Goal: Task Accomplishment & Management: Use online tool/utility

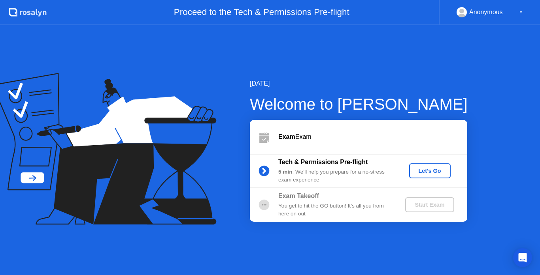
click at [431, 170] on div "Let's Go" at bounding box center [429, 171] width 35 height 6
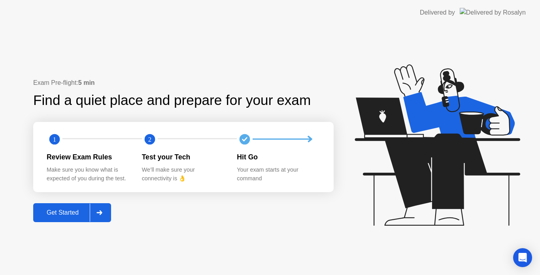
click at [56, 216] on div "Get Started" at bounding box center [63, 212] width 54 height 7
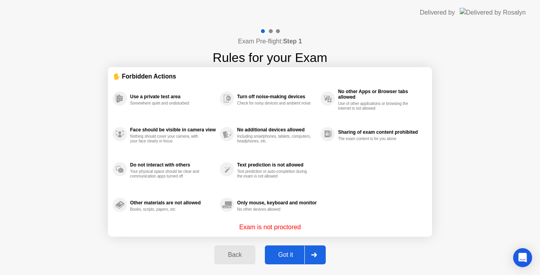
click at [288, 255] on div "Got it" at bounding box center [285, 255] width 37 height 7
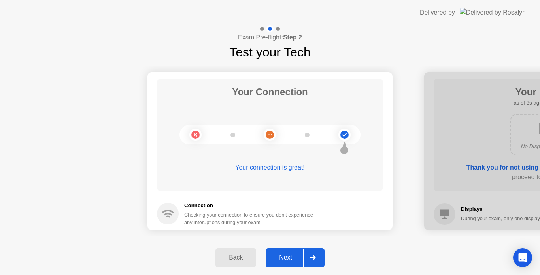
click at [292, 248] on button "Next" at bounding box center [294, 257] width 59 height 19
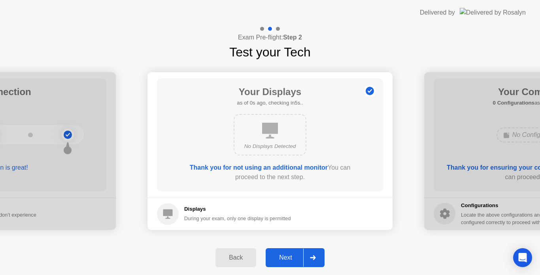
click at [289, 260] on div "Next" at bounding box center [285, 257] width 35 height 7
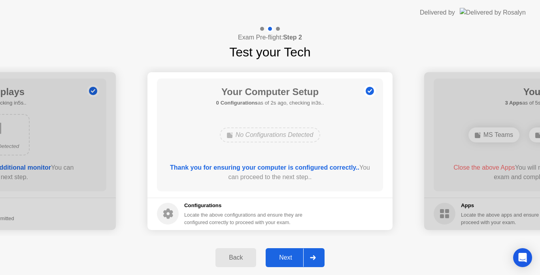
click at [289, 260] on div "Next" at bounding box center [285, 257] width 35 height 7
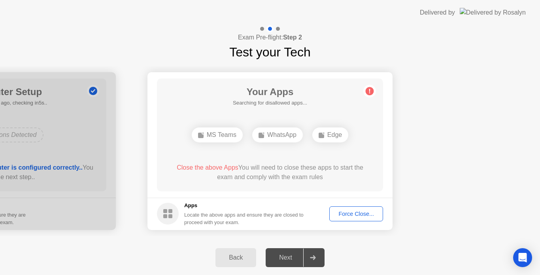
click at [351, 211] on div "Force Close..." at bounding box center [356, 214] width 48 height 6
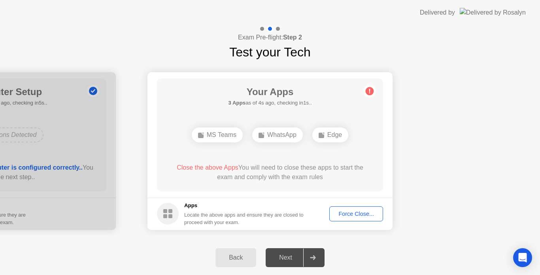
click at [350, 214] on div "Force Close..." at bounding box center [356, 214] width 48 height 6
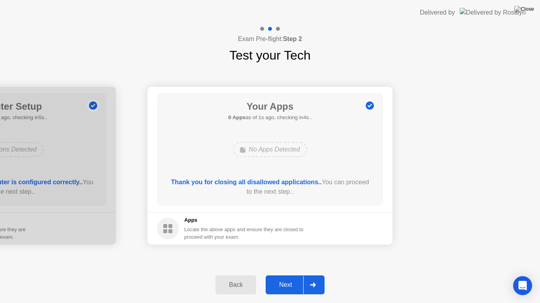
click at [288, 275] on div "Next" at bounding box center [285, 285] width 35 height 7
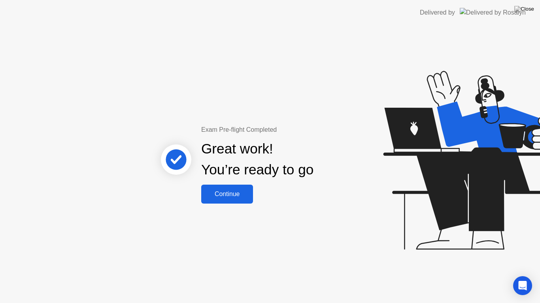
click at [230, 196] on div "Continue" at bounding box center [226, 194] width 47 height 7
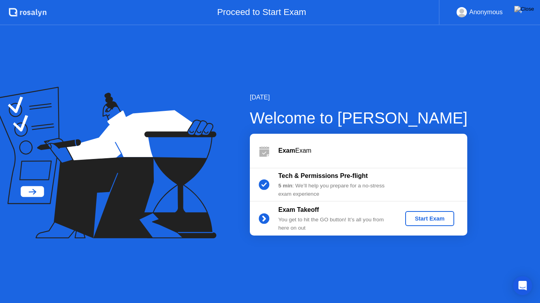
click at [437, 217] on div "Start Exam" at bounding box center [429, 219] width 42 height 6
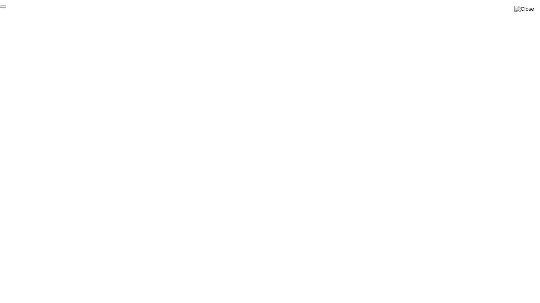
click at [6, 8] on button "End Proctoring Session" at bounding box center [3, 7] width 6 height 2
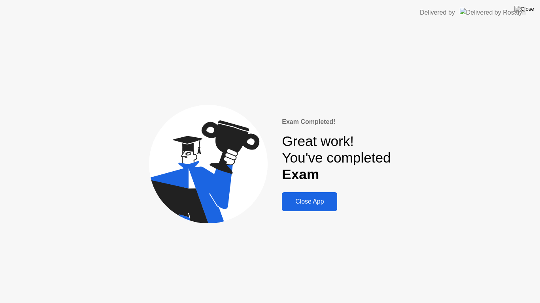
click at [333, 201] on button "Close App" at bounding box center [309, 201] width 55 height 19
